Goal: Task Accomplishment & Management: Manage account settings

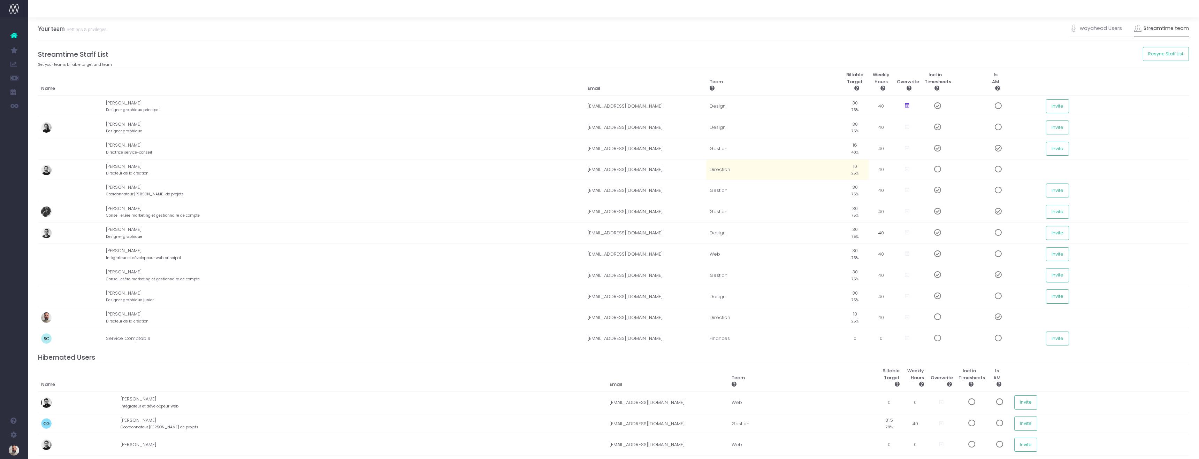
scroll to position [0, 5]
click at [930, 191] on span at bounding box center [930, 190] width 12 height 7
click at [413, 64] on div "Streamtime Staff List Set your teams billable target and team Resync Staff List…" at bounding box center [608, 306] width 1151 height 511
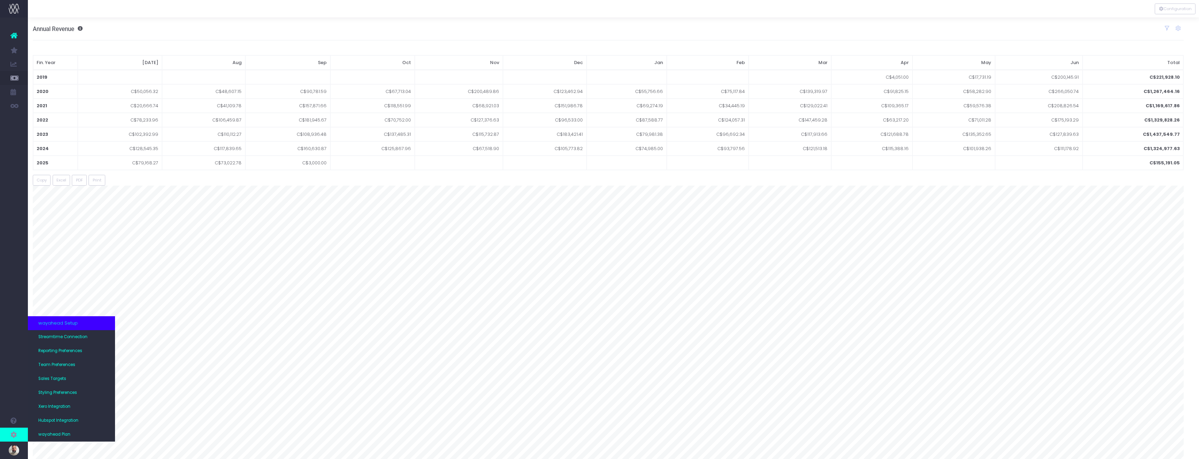
scroll to position [0, 5]
click at [57, 325] on span "wayahead Setup" at bounding box center [57, 323] width 39 height 7
click at [50, 366] on span "Team Preferences" at bounding box center [56, 365] width 37 height 6
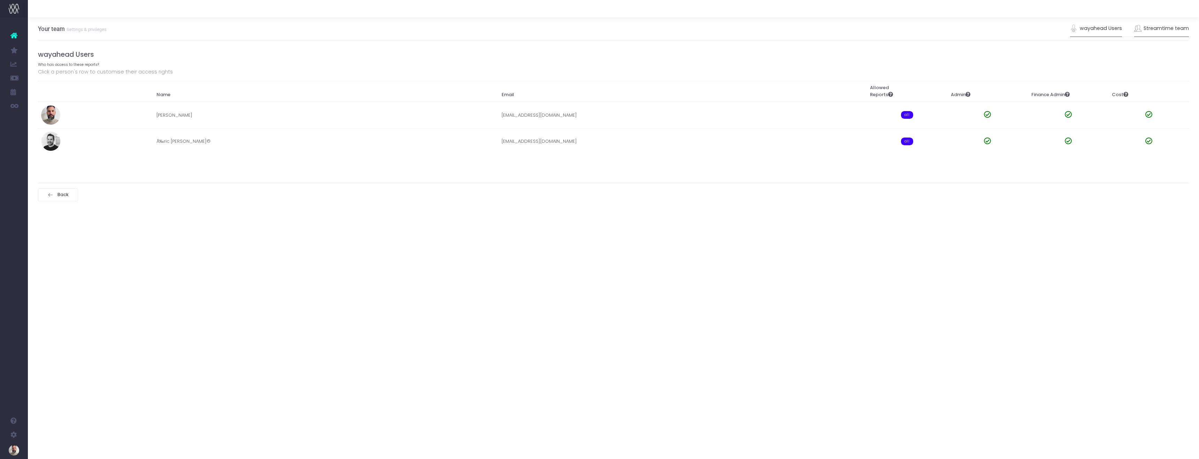
click at [1151, 26] on link "Streamtime team" at bounding box center [1161, 29] width 55 height 16
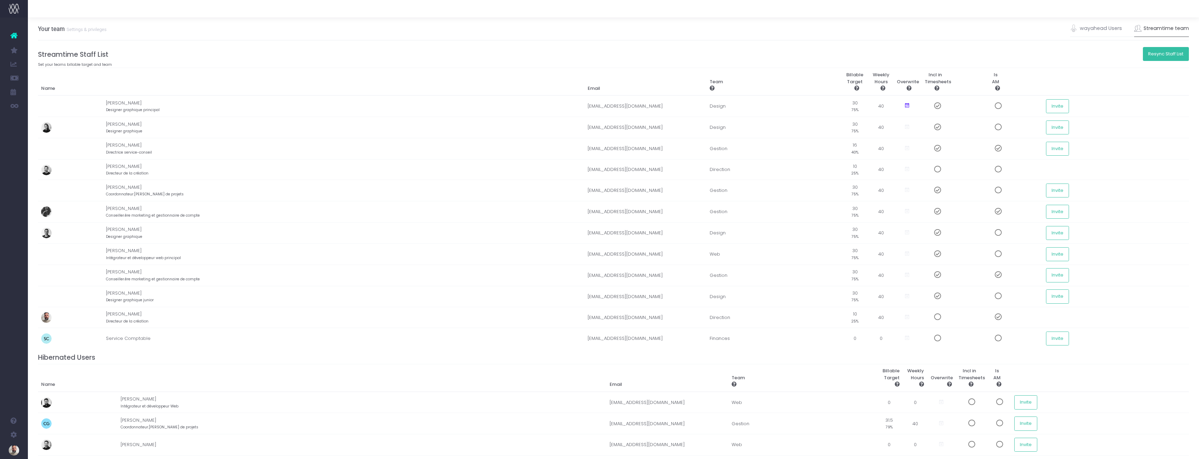
click at [1157, 55] on button "Resync Staff List" at bounding box center [1166, 54] width 46 height 14
